Goal: Find specific page/section: Find specific page/section

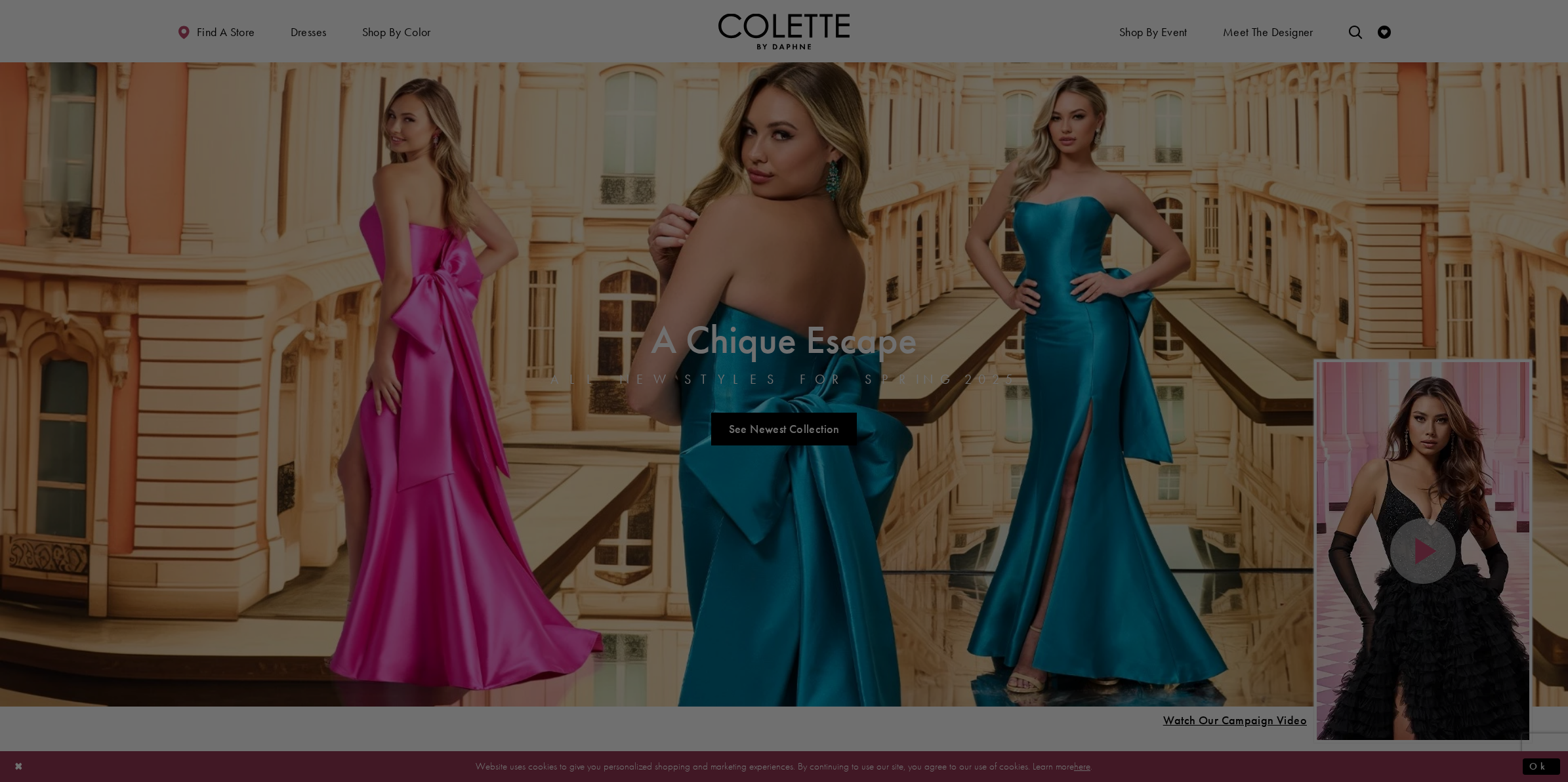
click at [1232, 113] on div at bounding box center [792, 395] width 1584 height 791
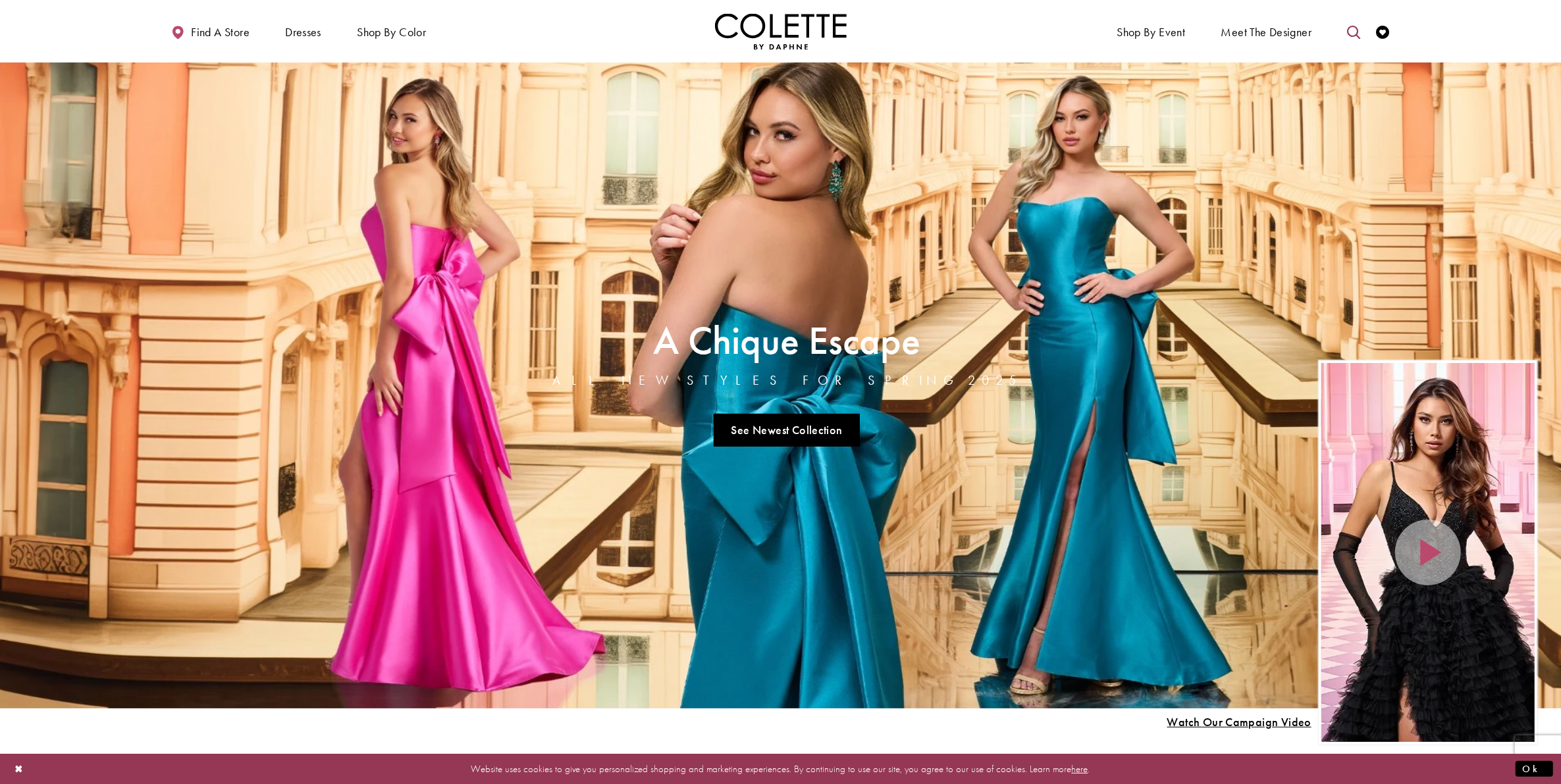
click at [1353, 27] on icon "Toggle search" at bounding box center [1353, 32] width 13 height 13
click at [1341, 28] on button "Submit Search" at bounding box center [1353, 32] width 26 height 20
click at [1284, 20] on link "Meet the designer" at bounding box center [1266, 31] width 98 height 36
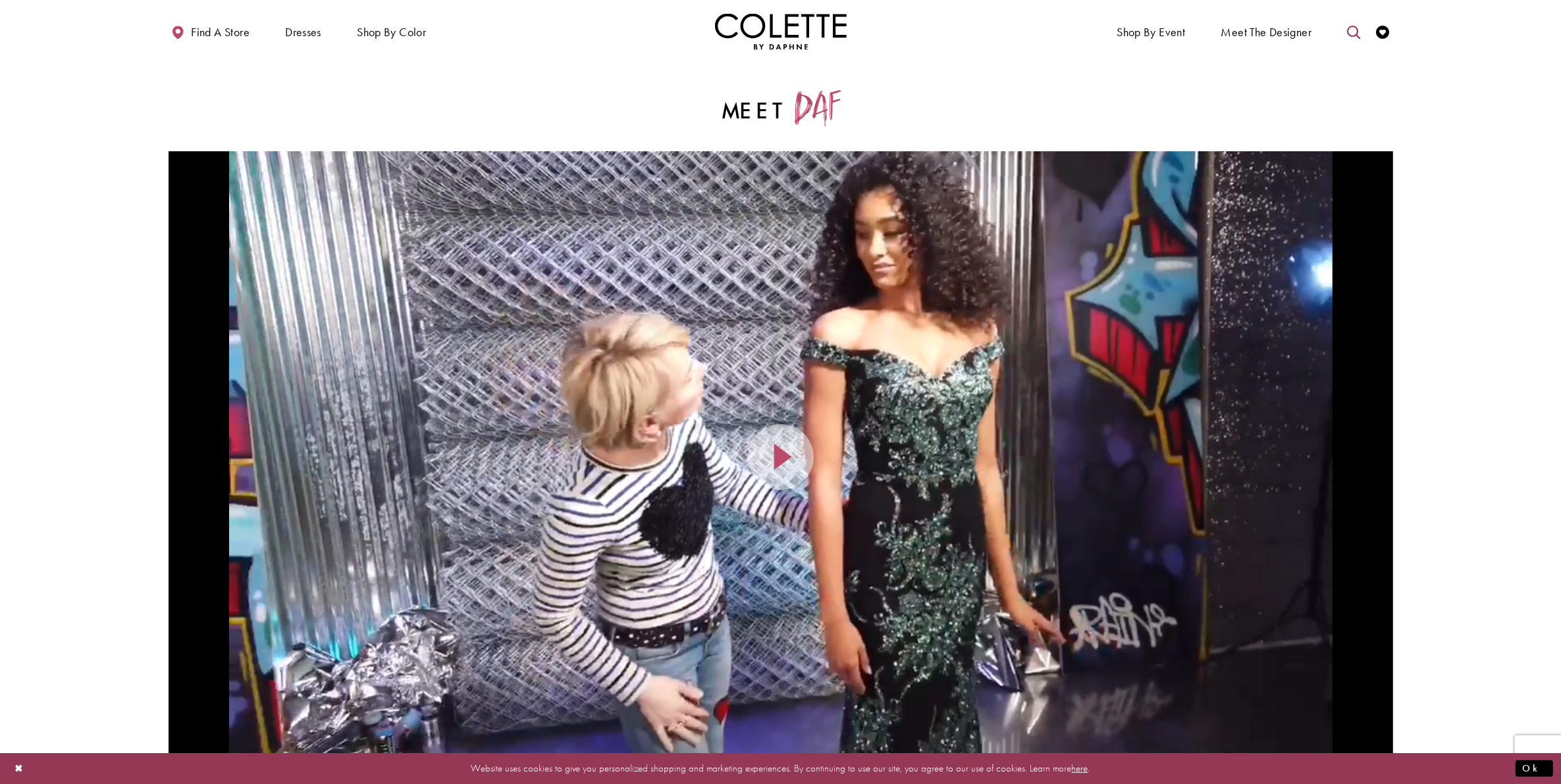
click at [1355, 33] on icon "Toggle search" at bounding box center [1353, 32] width 13 height 13
click at [1299, 35] on input "Search" at bounding box center [1286, 32] width 159 height 20
type input "******"
